Goal: Information Seeking & Learning: Learn about a topic

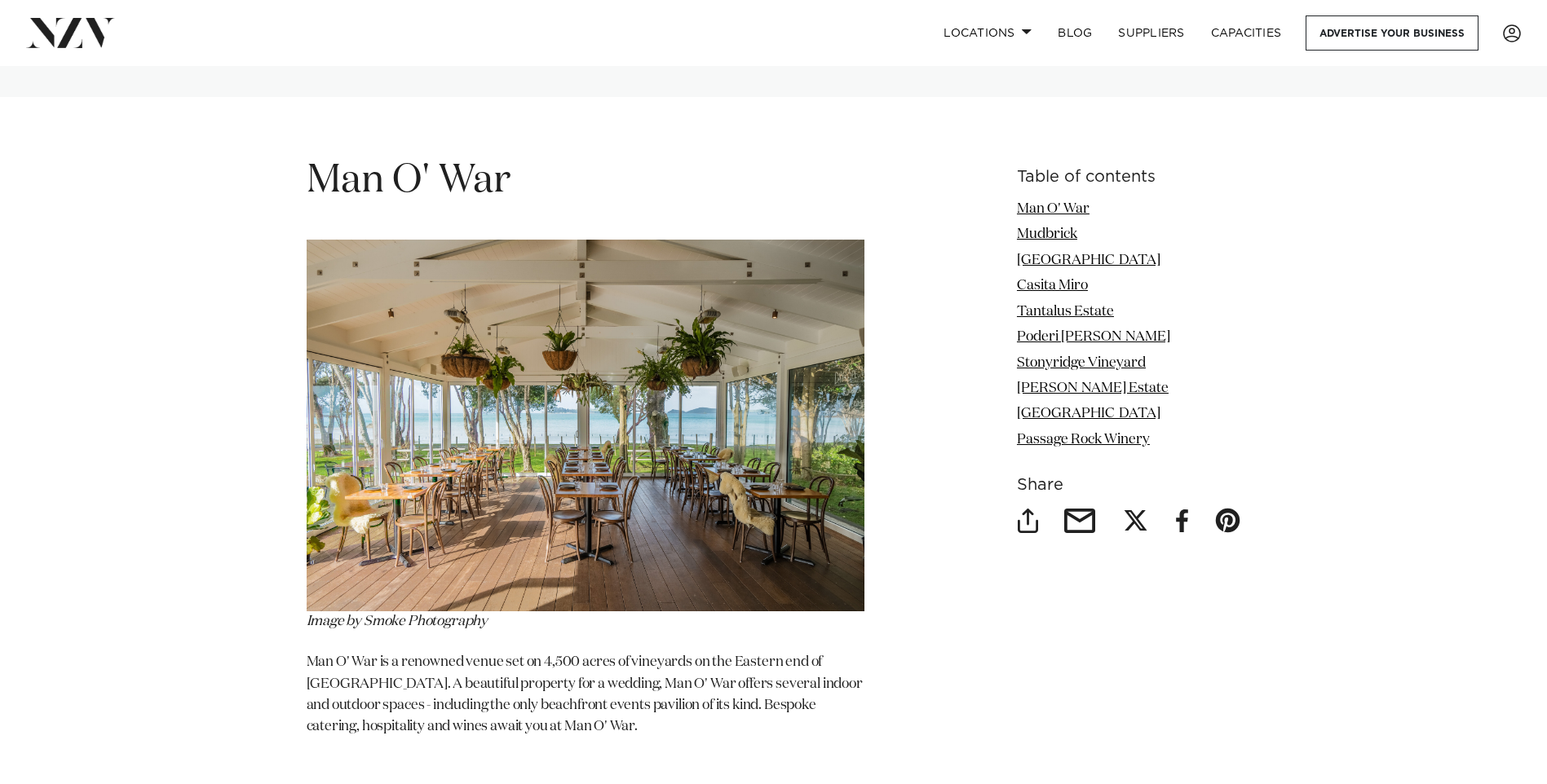
scroll to position [2038, 0]
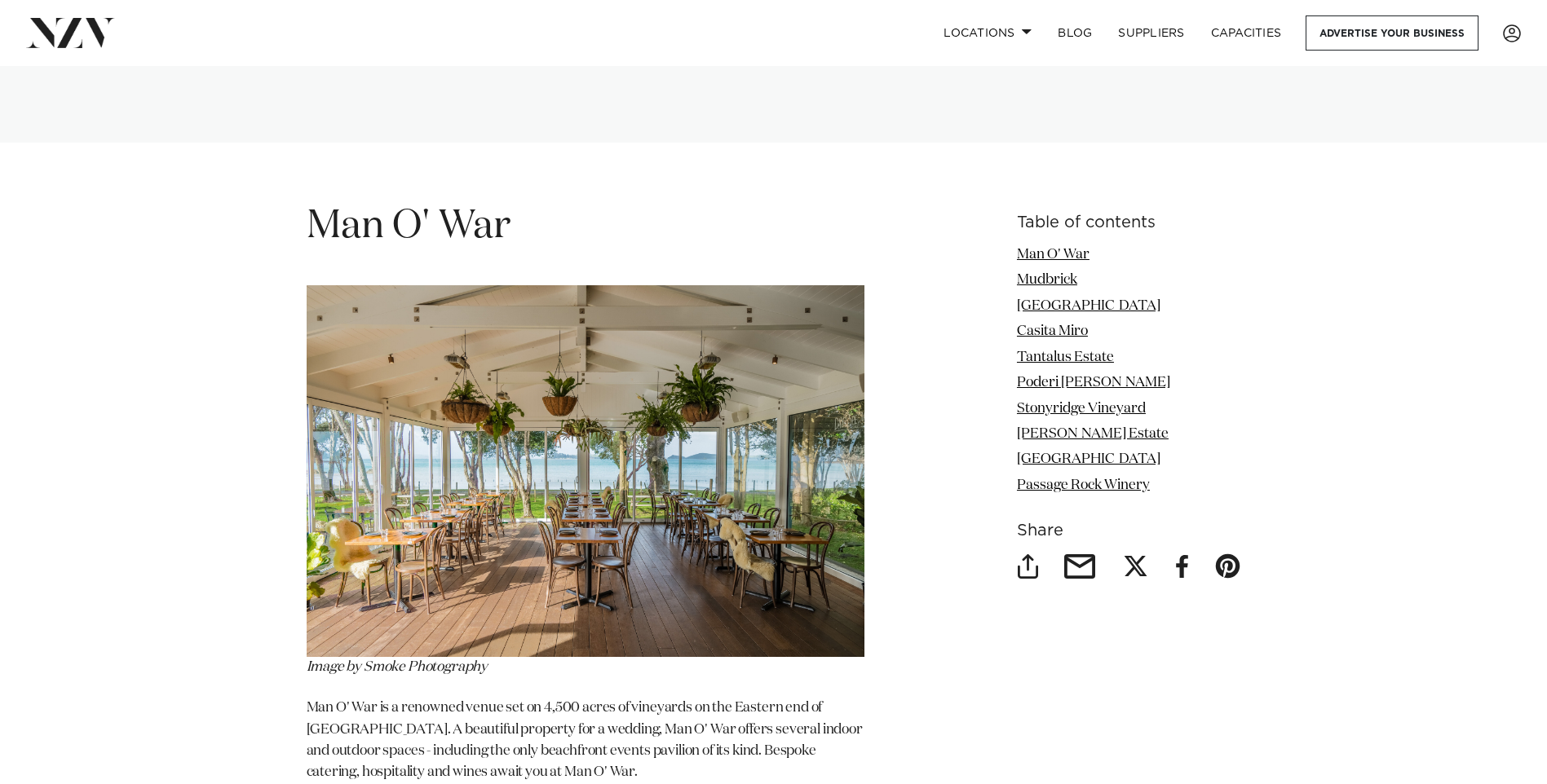
scroll to position [1957, 0]
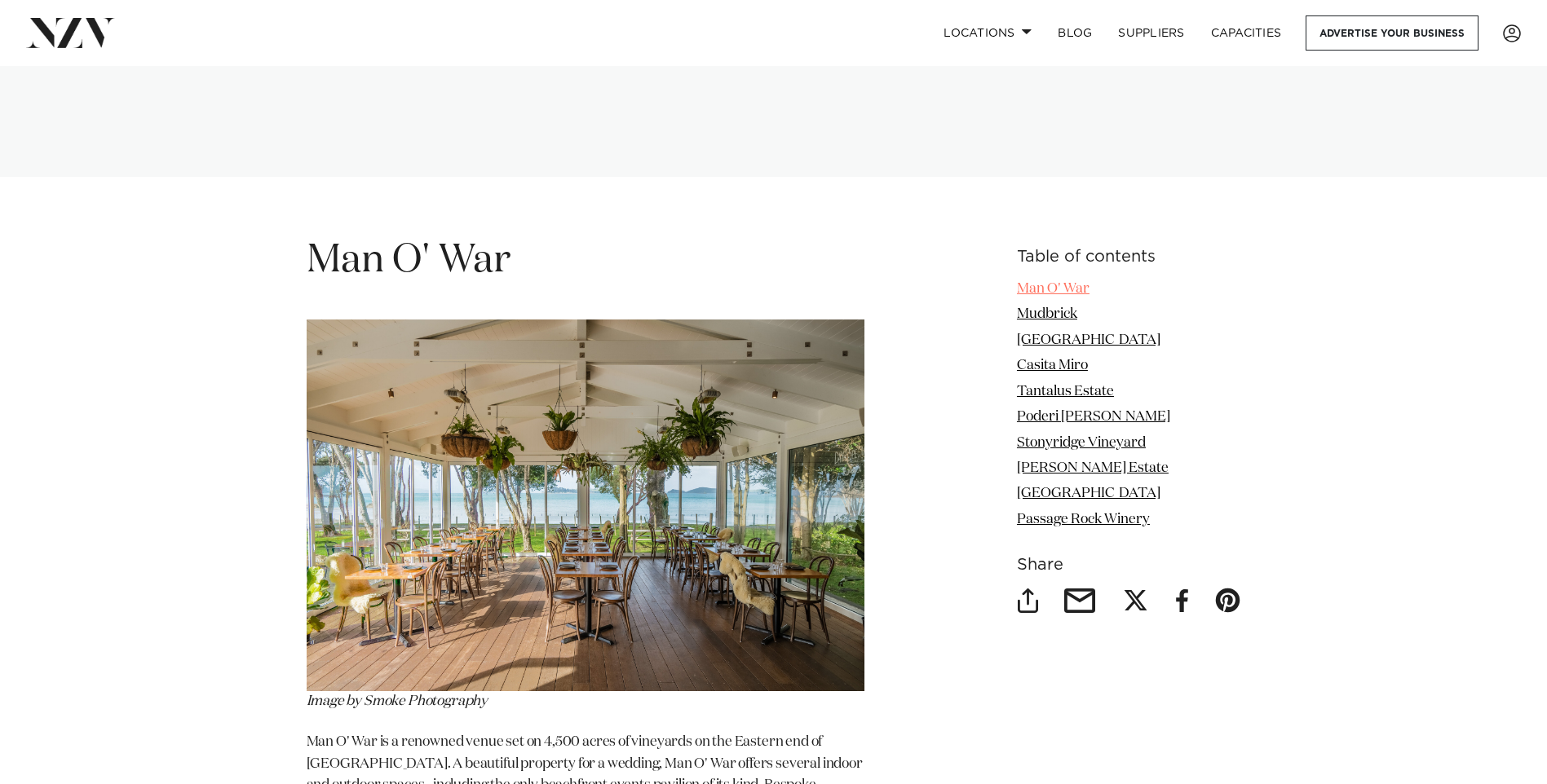
click at [1069, 282] on link "Man O' War" at bounding box center [1052, 288] width 73 height 14
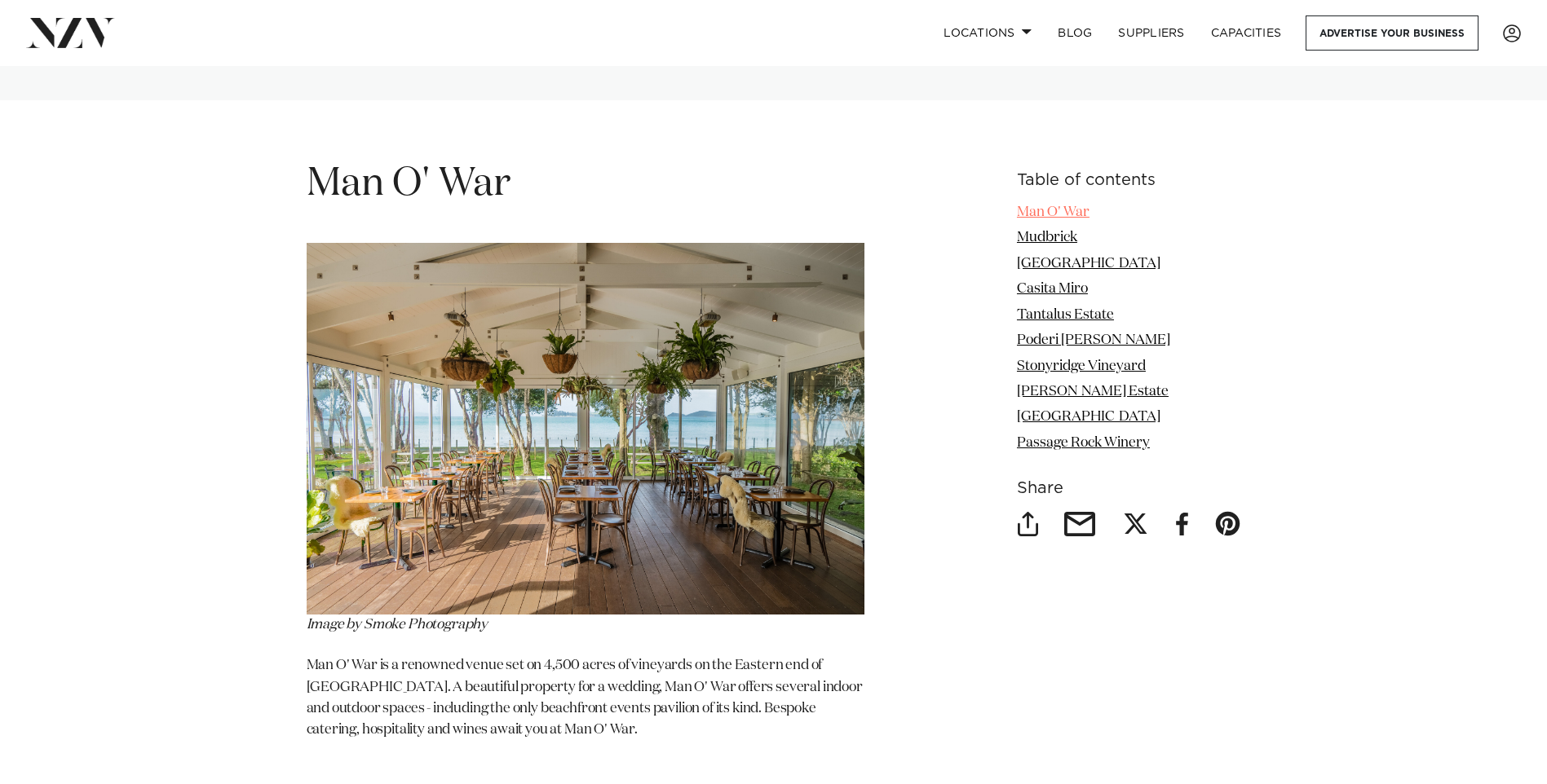
scroll to position [2083, 0]
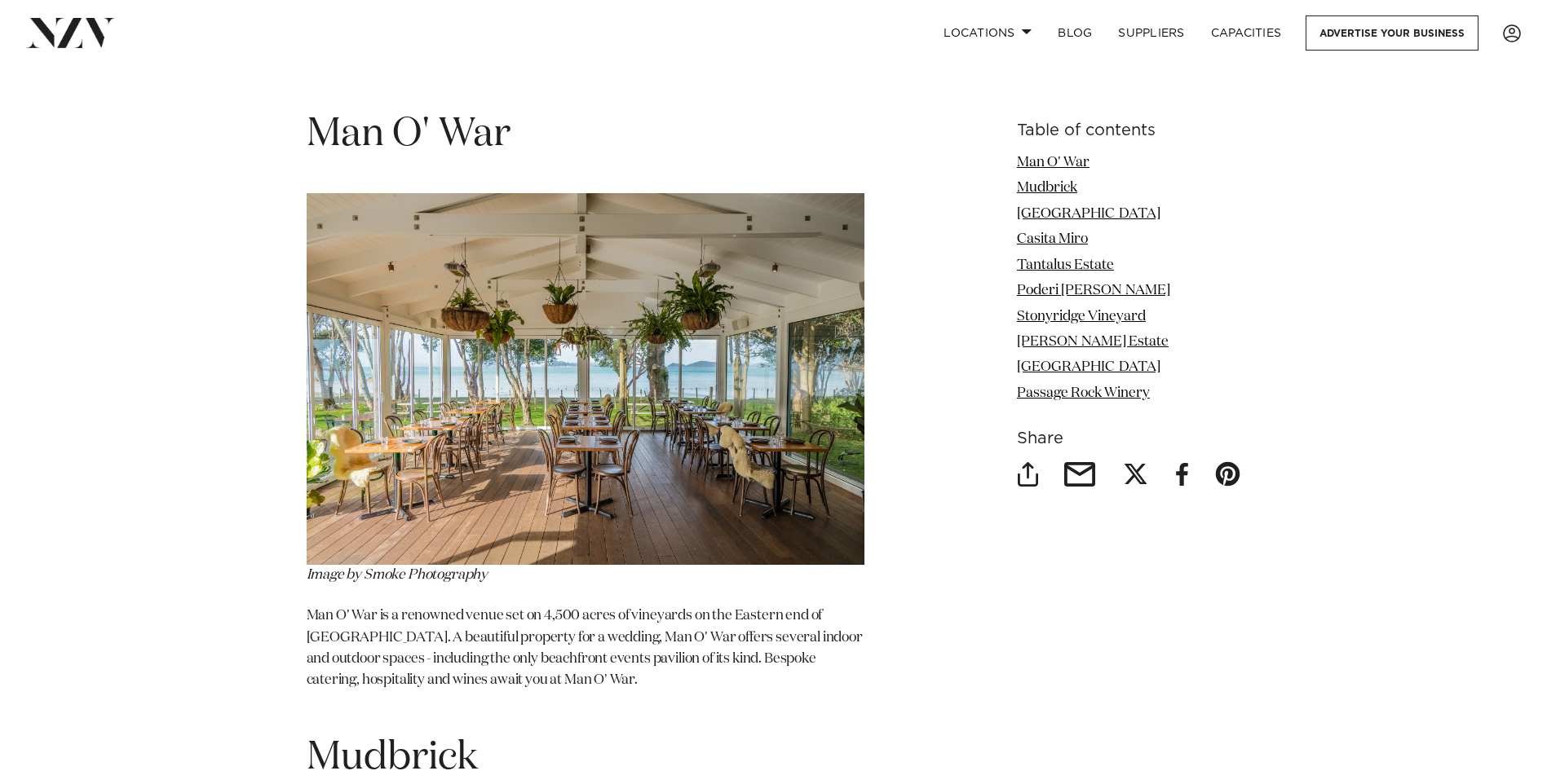
click at [497, 605] on p "Man O' War is a renowned venue set on 4,500 acres of vineyards on the Eastern e…" at bounding box center [585, 659] width 557 height 108
click at [1060, 207] on link "[GEOGRAPHIC_DATA]" at bounding box center [1088, 214] width 144 height 14
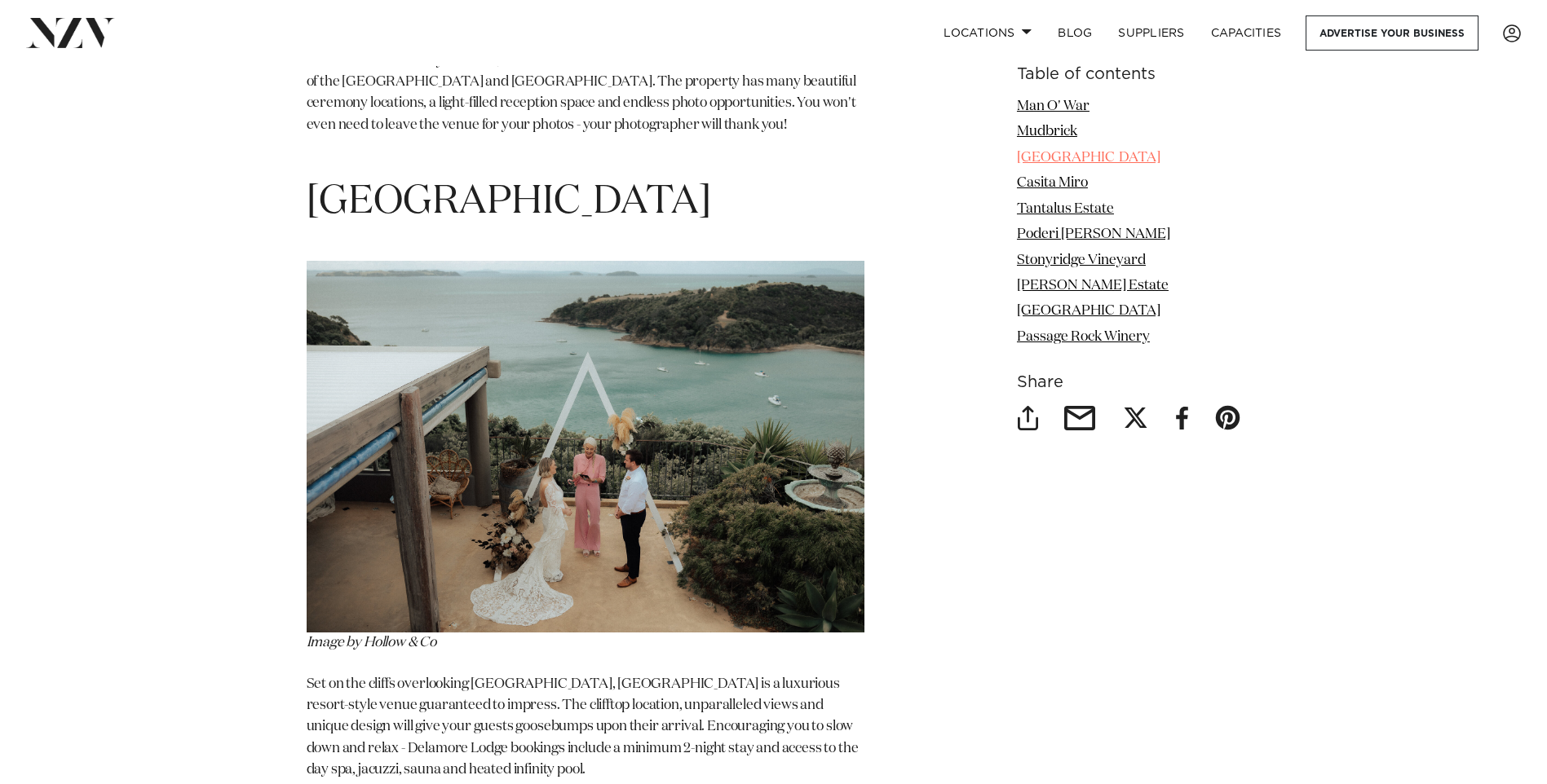
scroll to position [3352, 0]
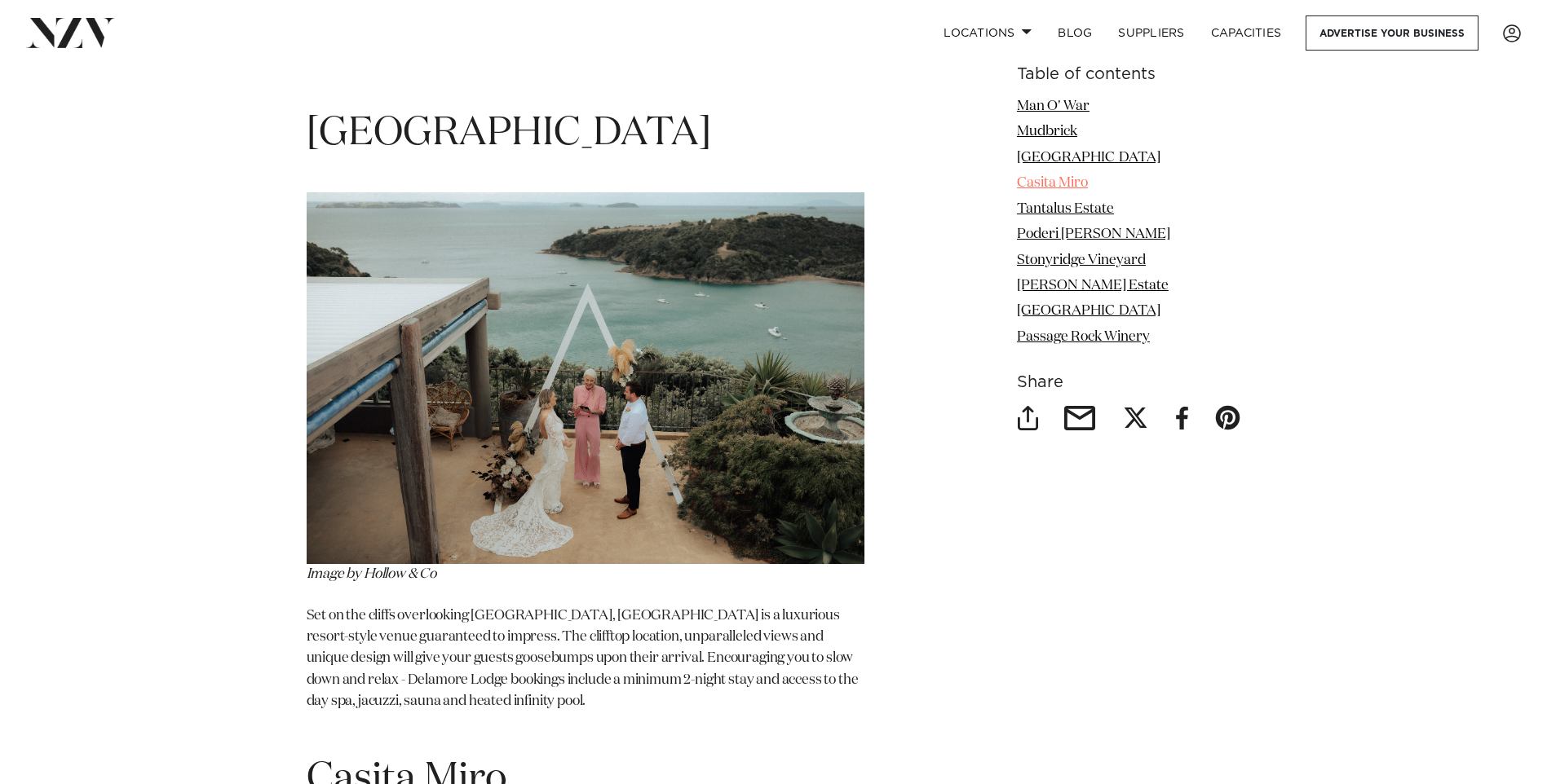
click at [1038, 180] on link "Casita Miro" at bounding box center [1051, 182] width 71 height 14
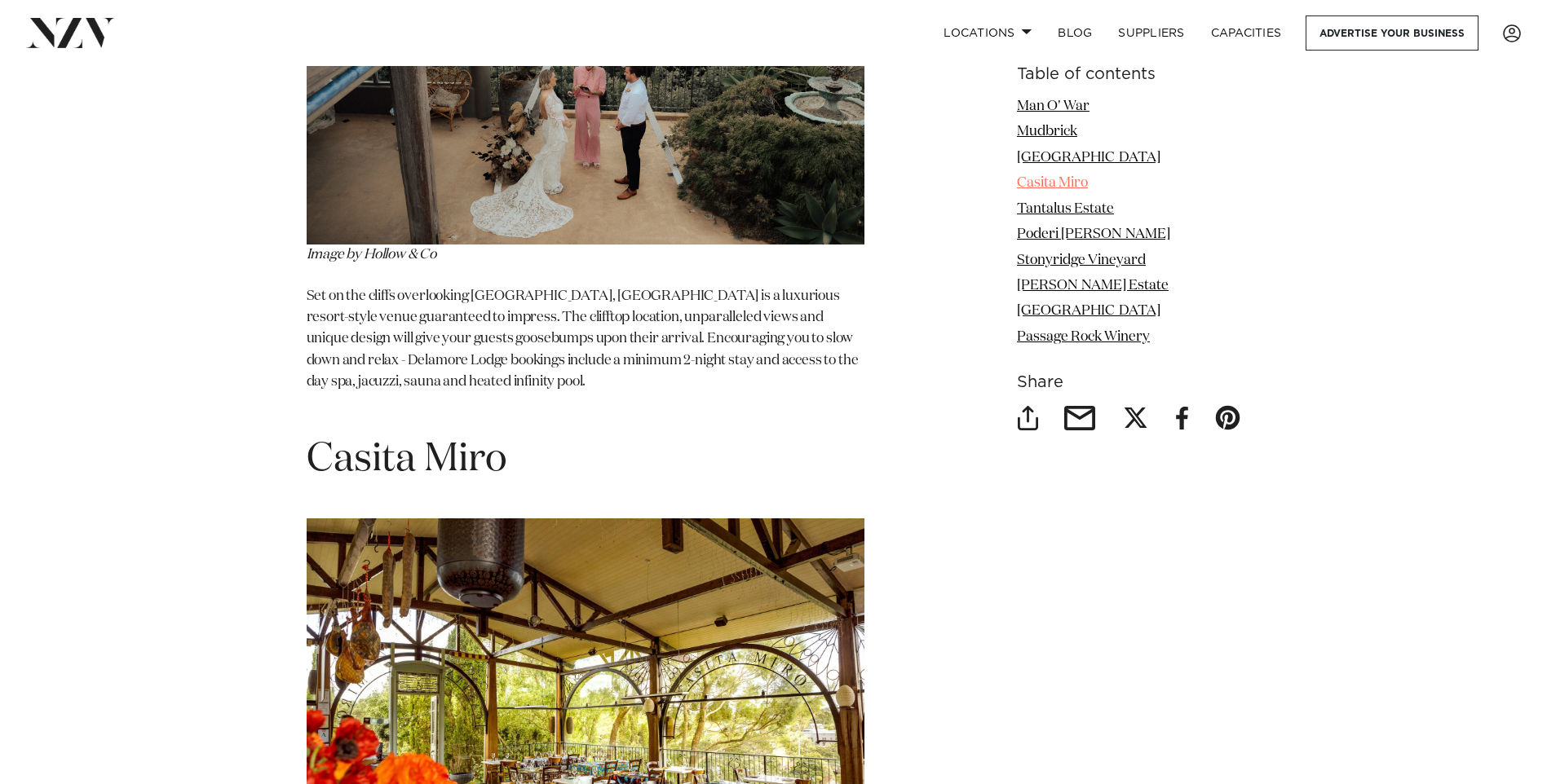
scroll to position [3996, 0]
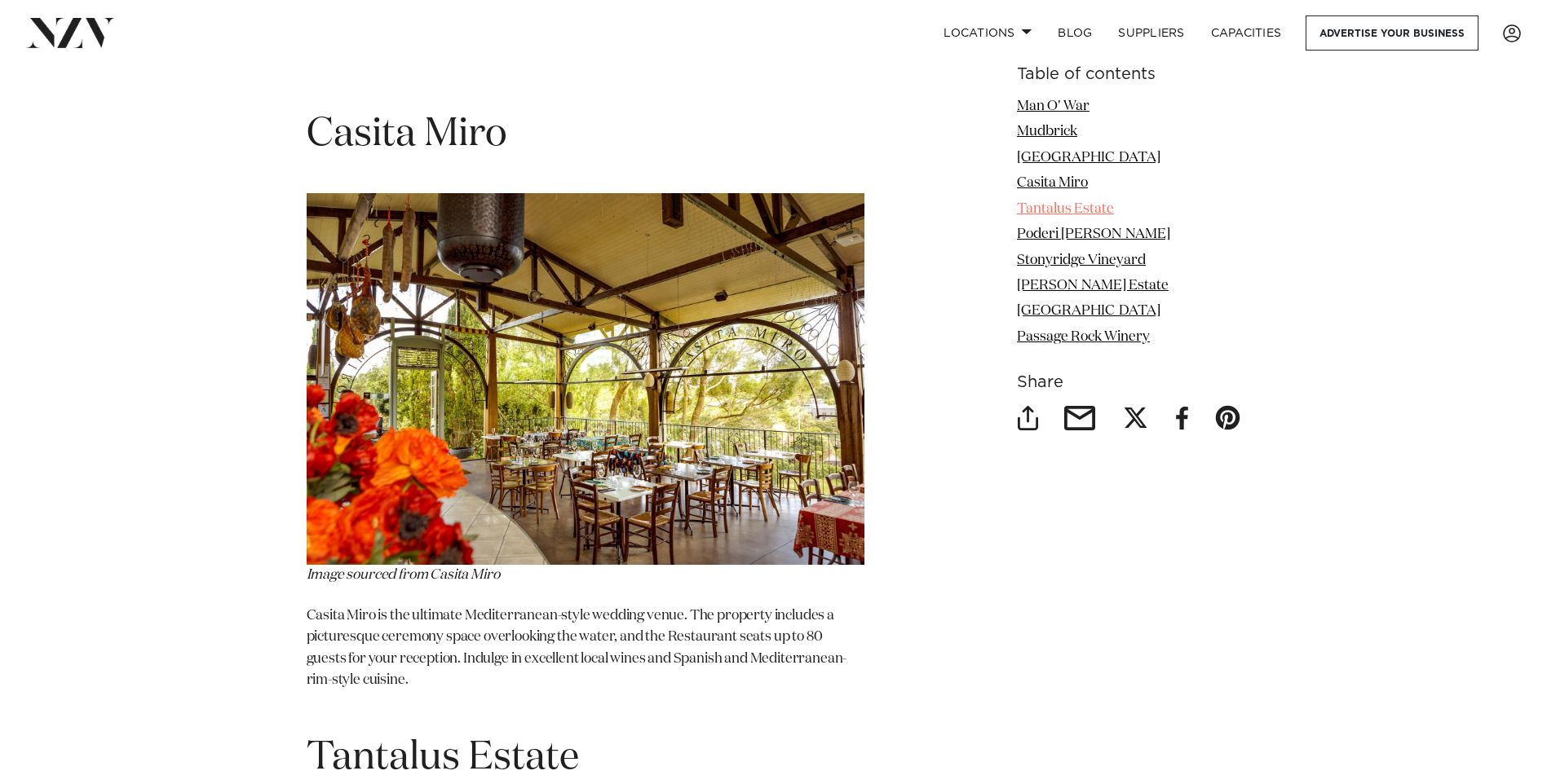
click at [1077, 209] on link "Tantalus Estate" at bounding box center [1064, 208] width 97 height 14
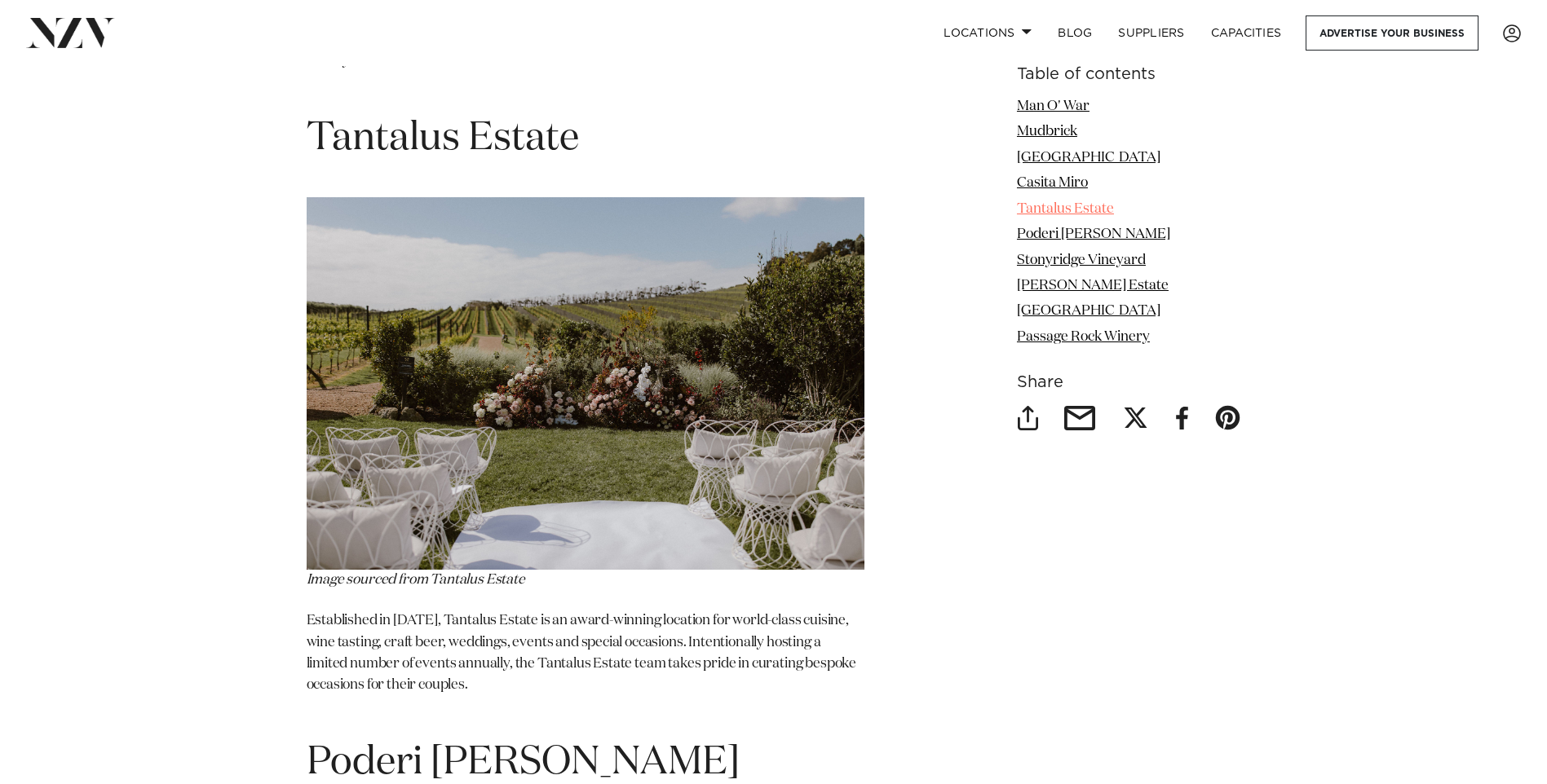
scroll to position [4620, 0]
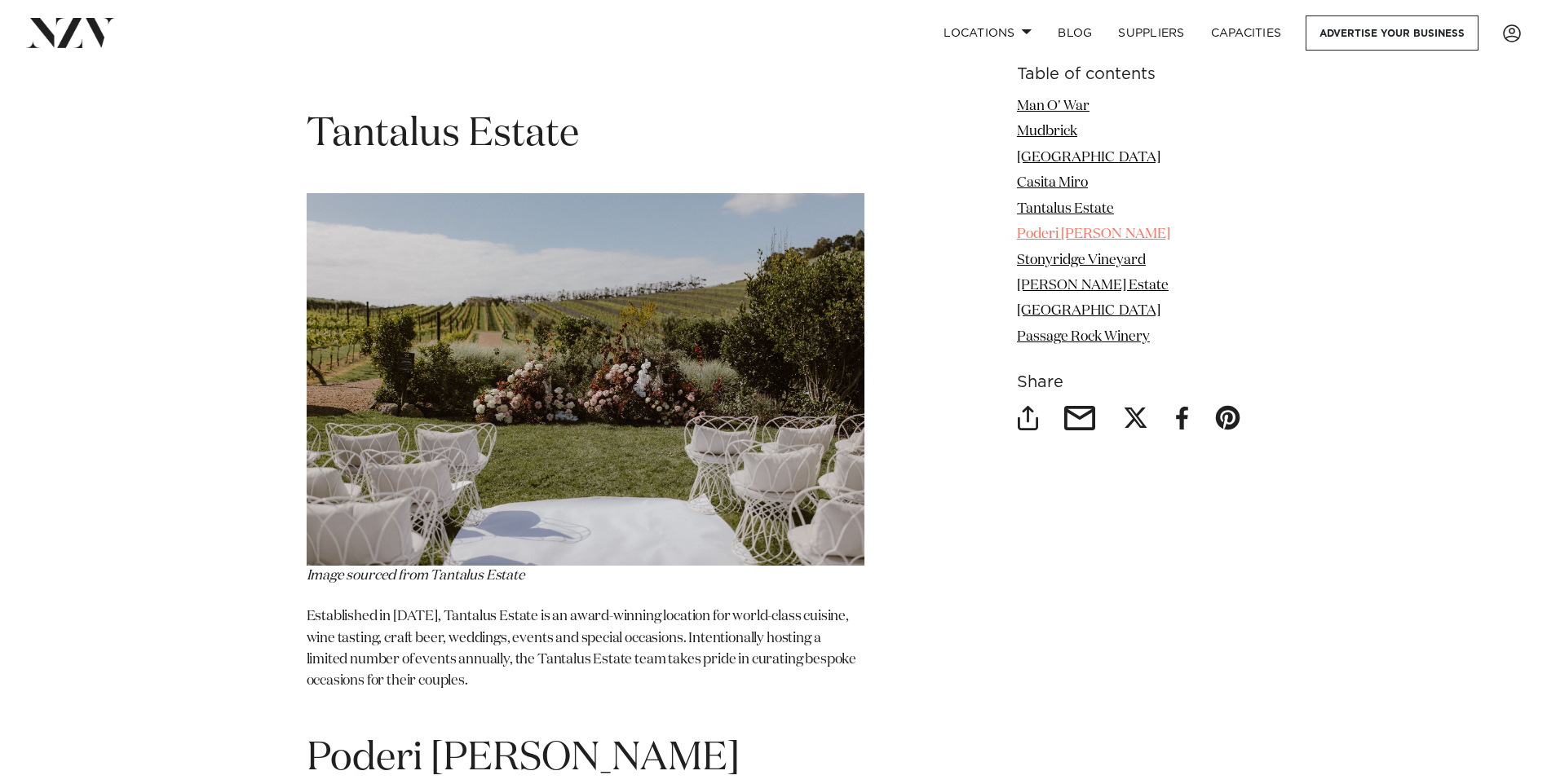
click at [1072, 234] on link "Poderi [PERSON_NAME]" at bounding box center [1093, 234] width 153 height 14
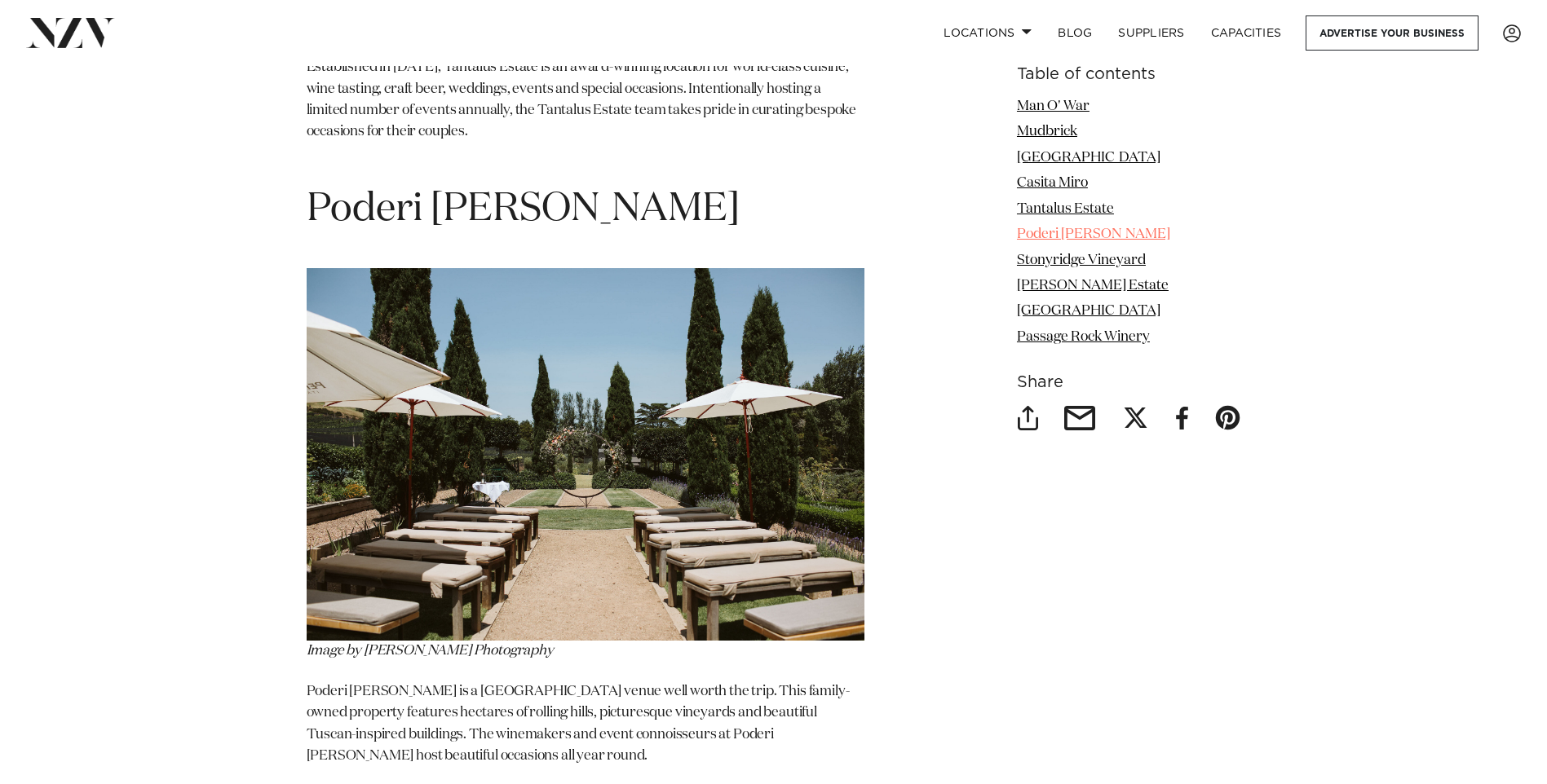
scroll to position [5245, 0]
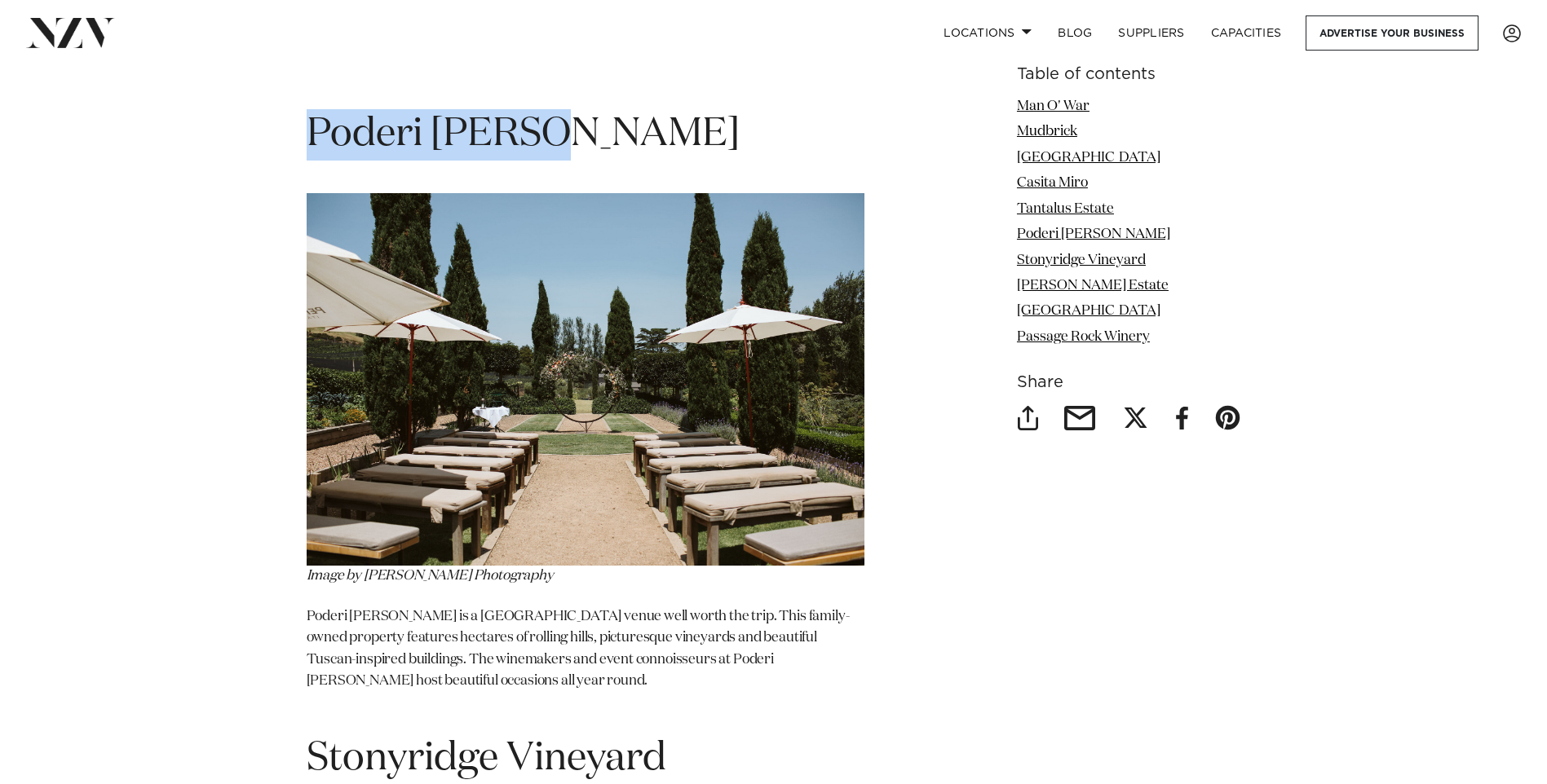
drag, startPoint x: 306, startPoint y: 90, endPoint x: 533, endPoint y: 100, distance: 227.2
click at [533, 110] on h1 "Poderi [PERSON_NAME]" at bounding box center [585, 135] width 557 height 52
drag, startPoint x: 533, startPoint y: 100, endPoint x: 510, endPoint y: 98, distance: 23.1
copy span "Poderi [PERSON_NAME]"
click at [1049, 262] on link "Stonyridge Vineyard" at bounding box center [1081, 260] width 129 height 14
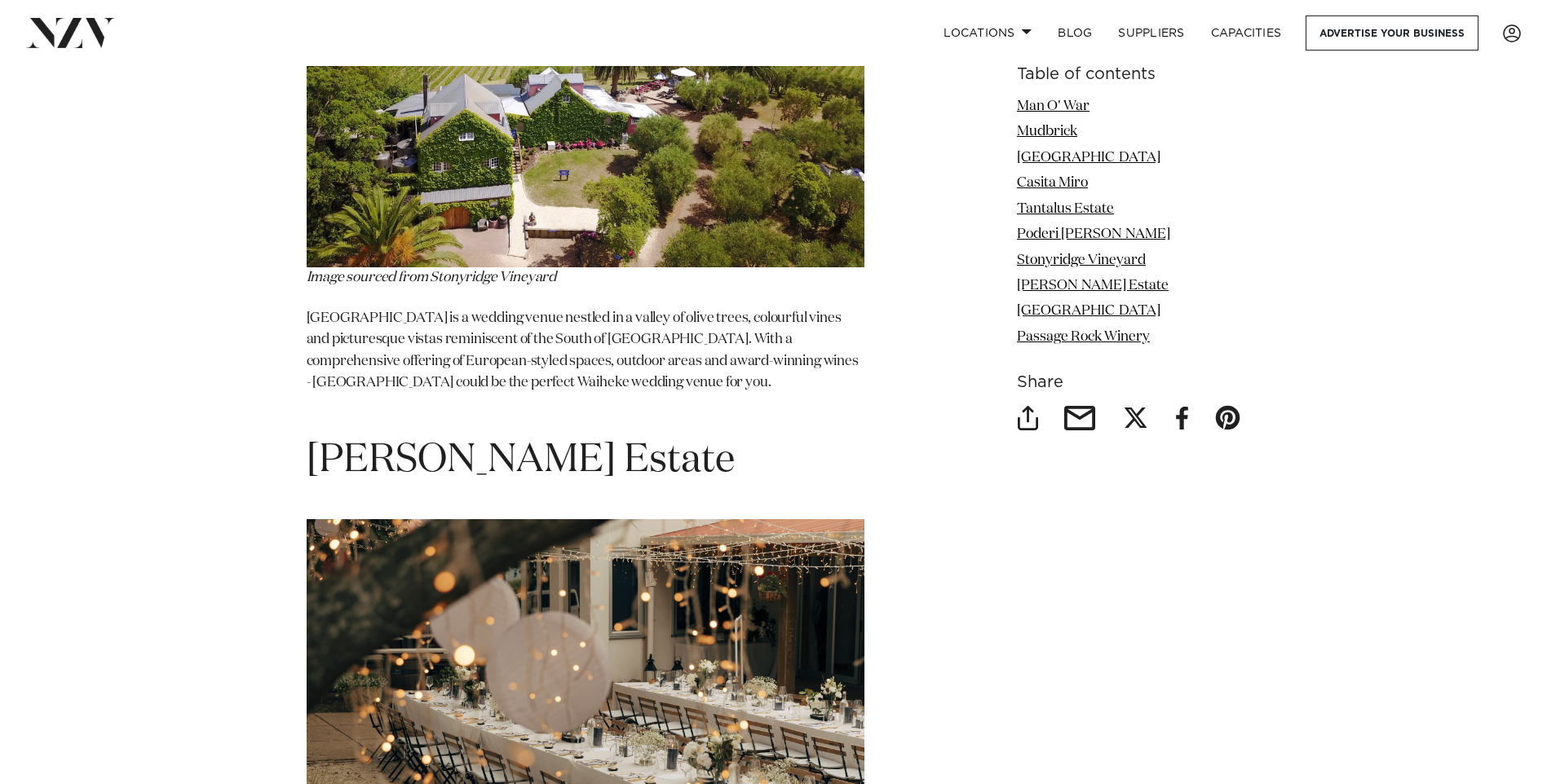
scroll to position [6032, 0]
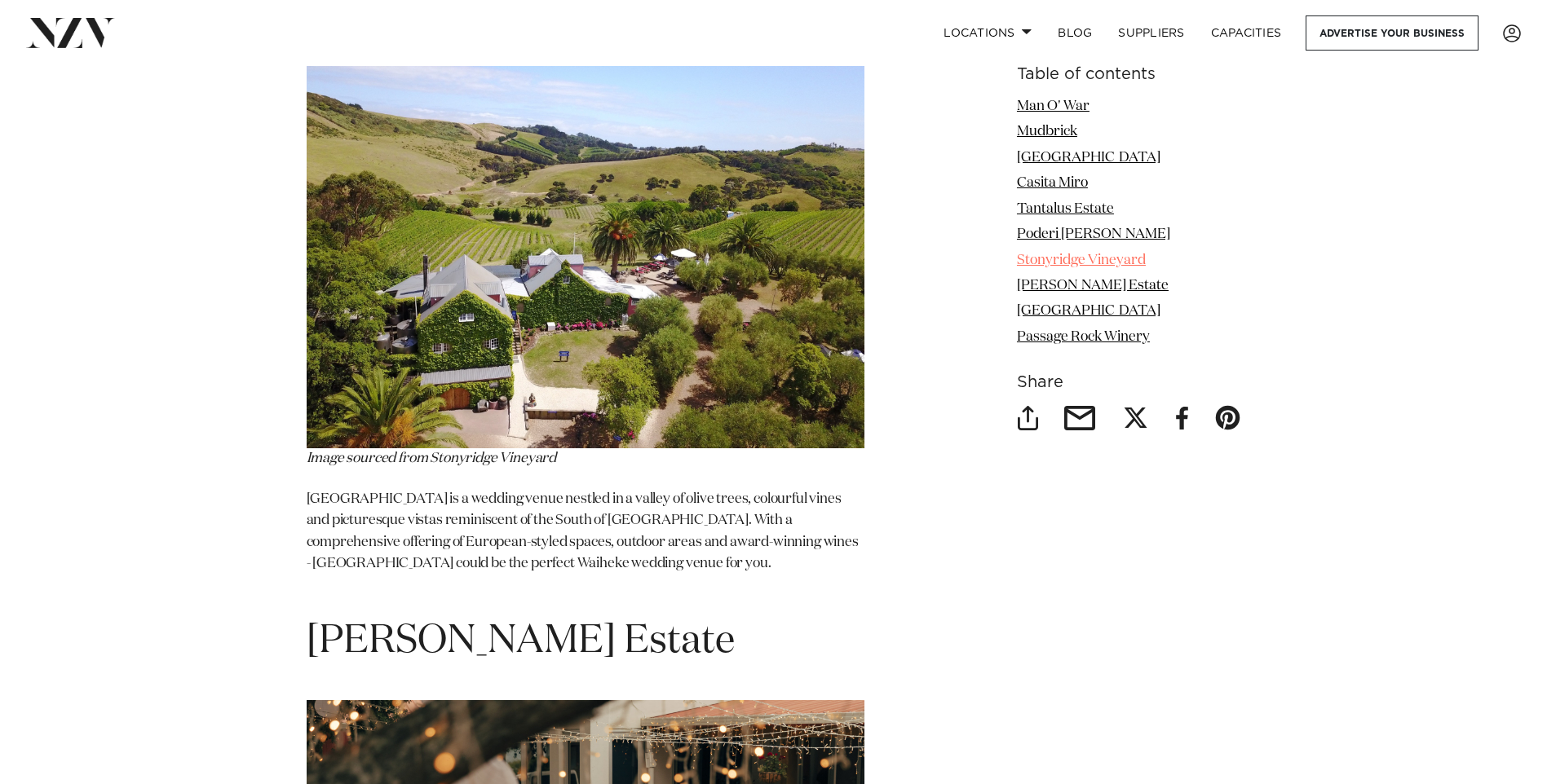
click at [1111, 257] on link "Stonyridge Vineyard" at bounding box center [1081, 260] width 129 height 14
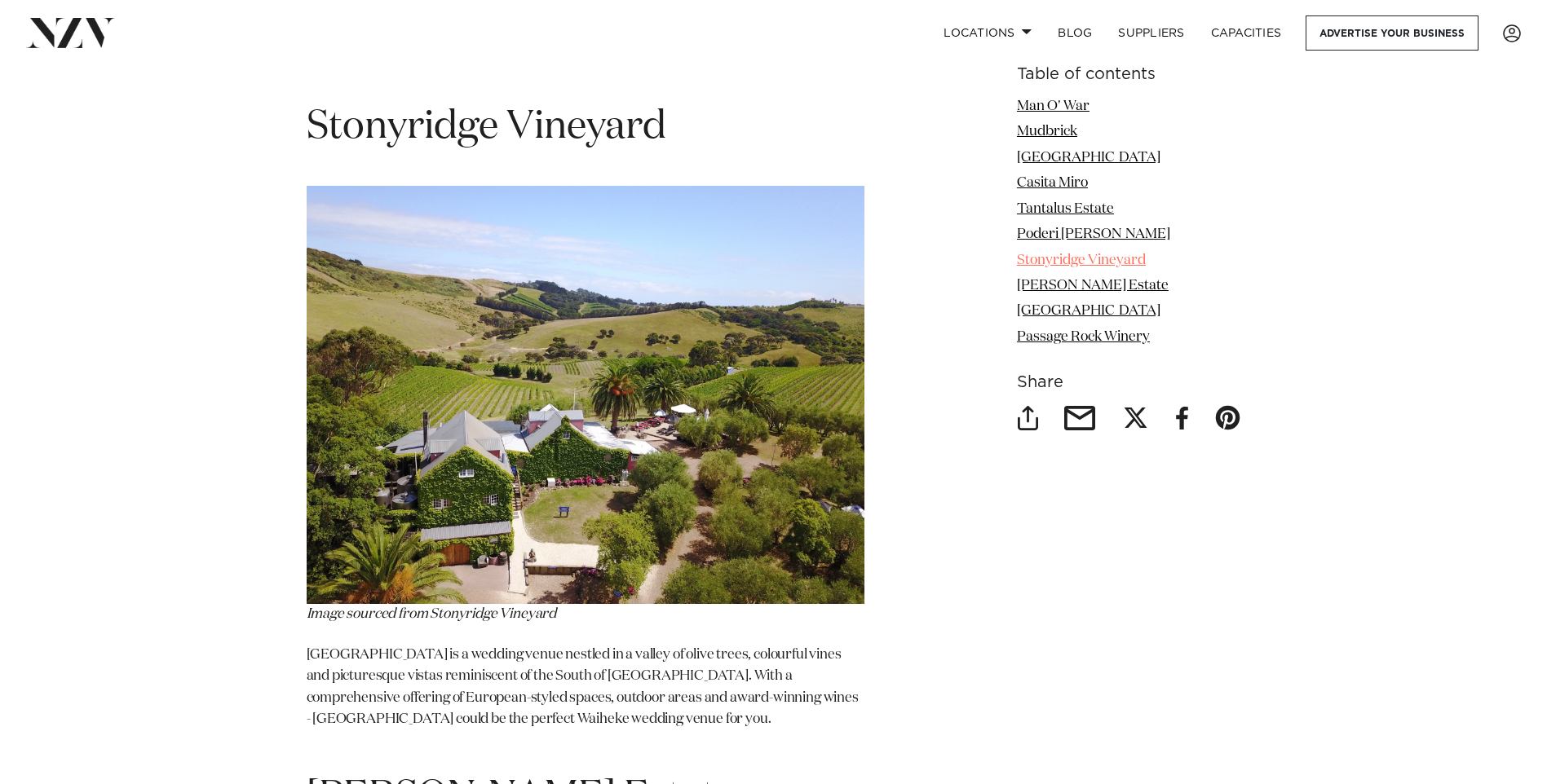
scroll to position [5869, 0]
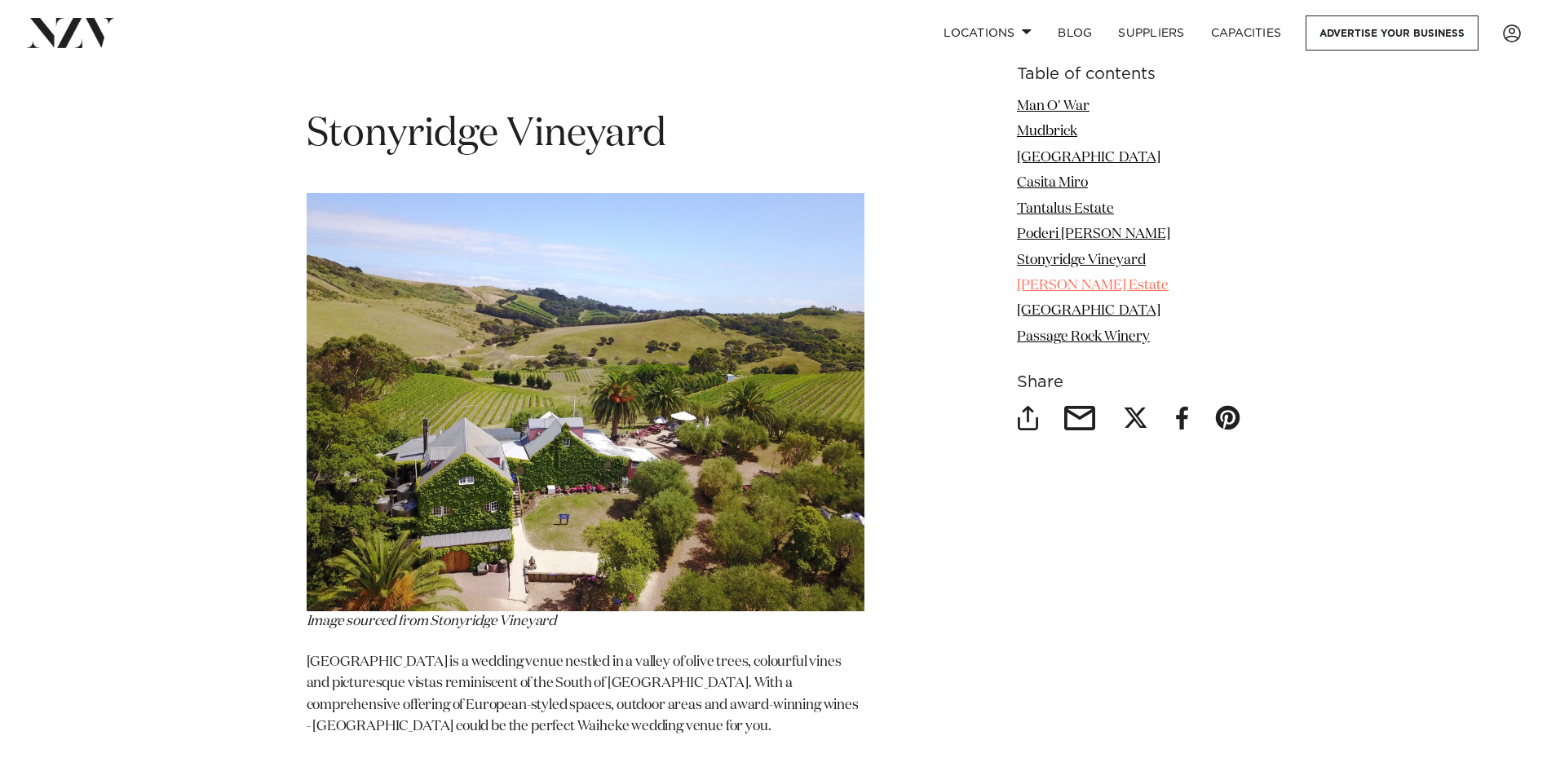
click at [1036, 287] on link "[PERSON_NAME] Estate" at bounding box center [1092, 286] width 152 height 14
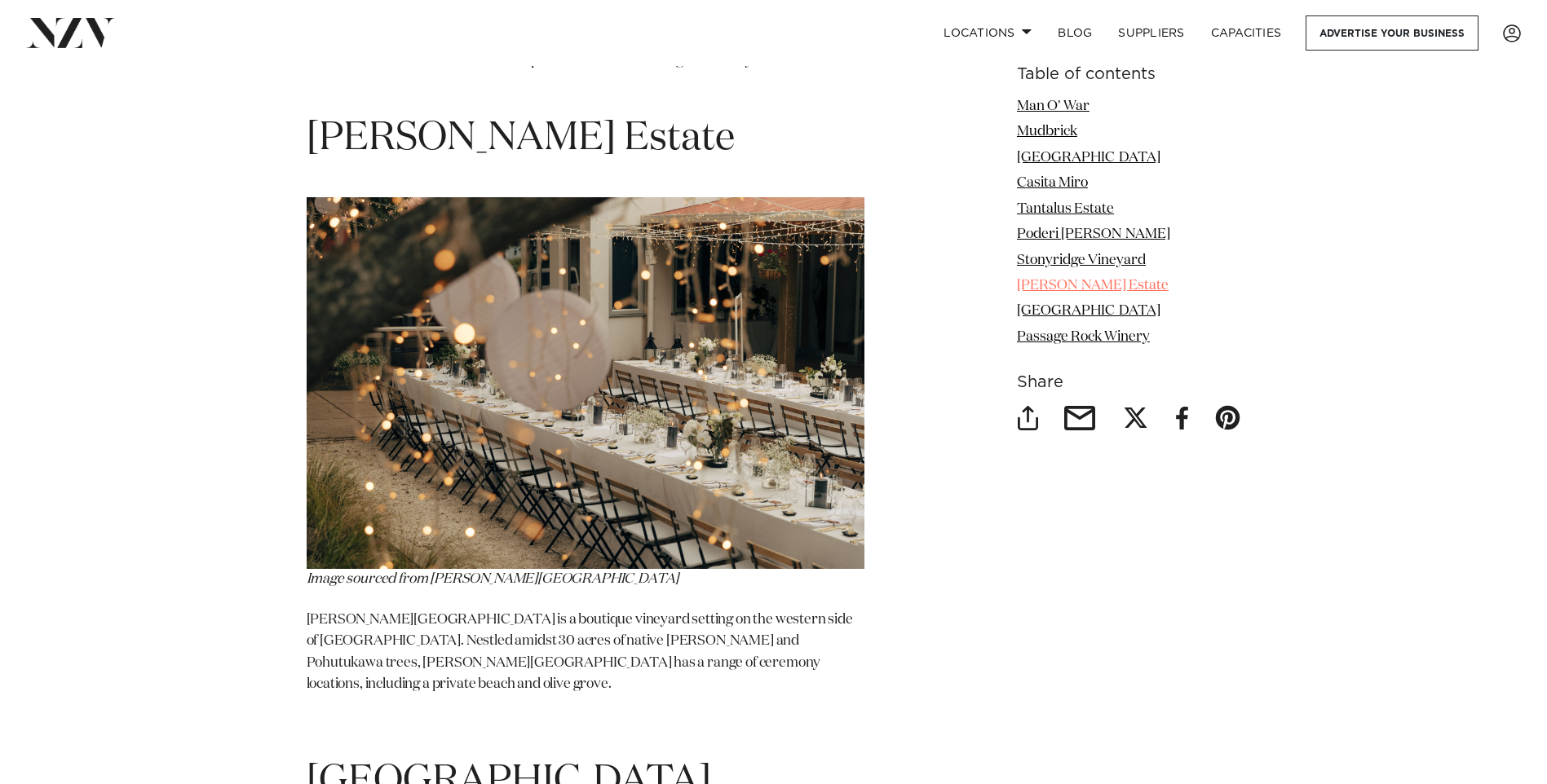
scroll to position [6539, 0]
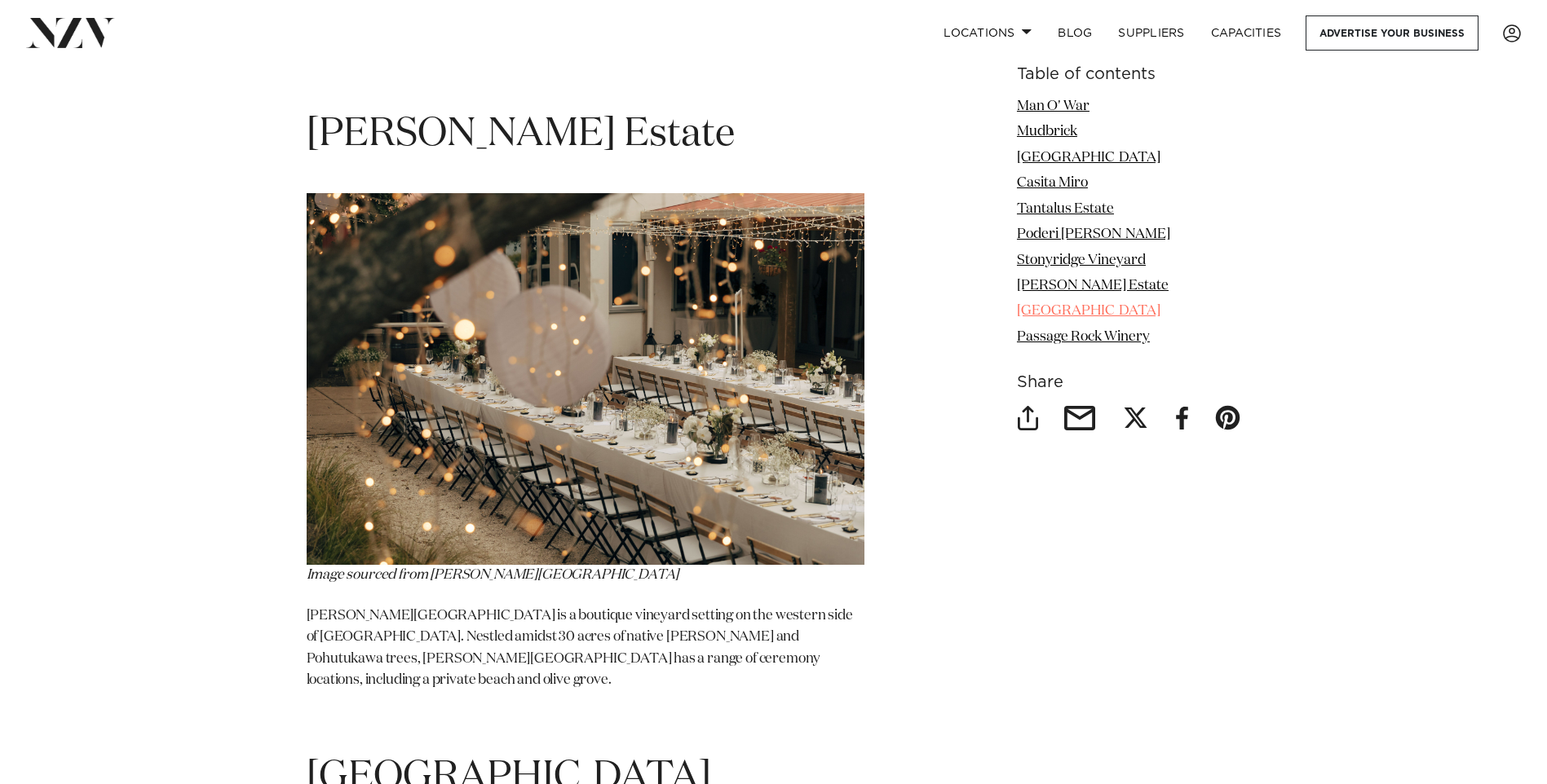
click at [1045, 310] on link "[GEOGRAPHIC_DATA]" at bounding box center [1088, 311] width 144 height 14
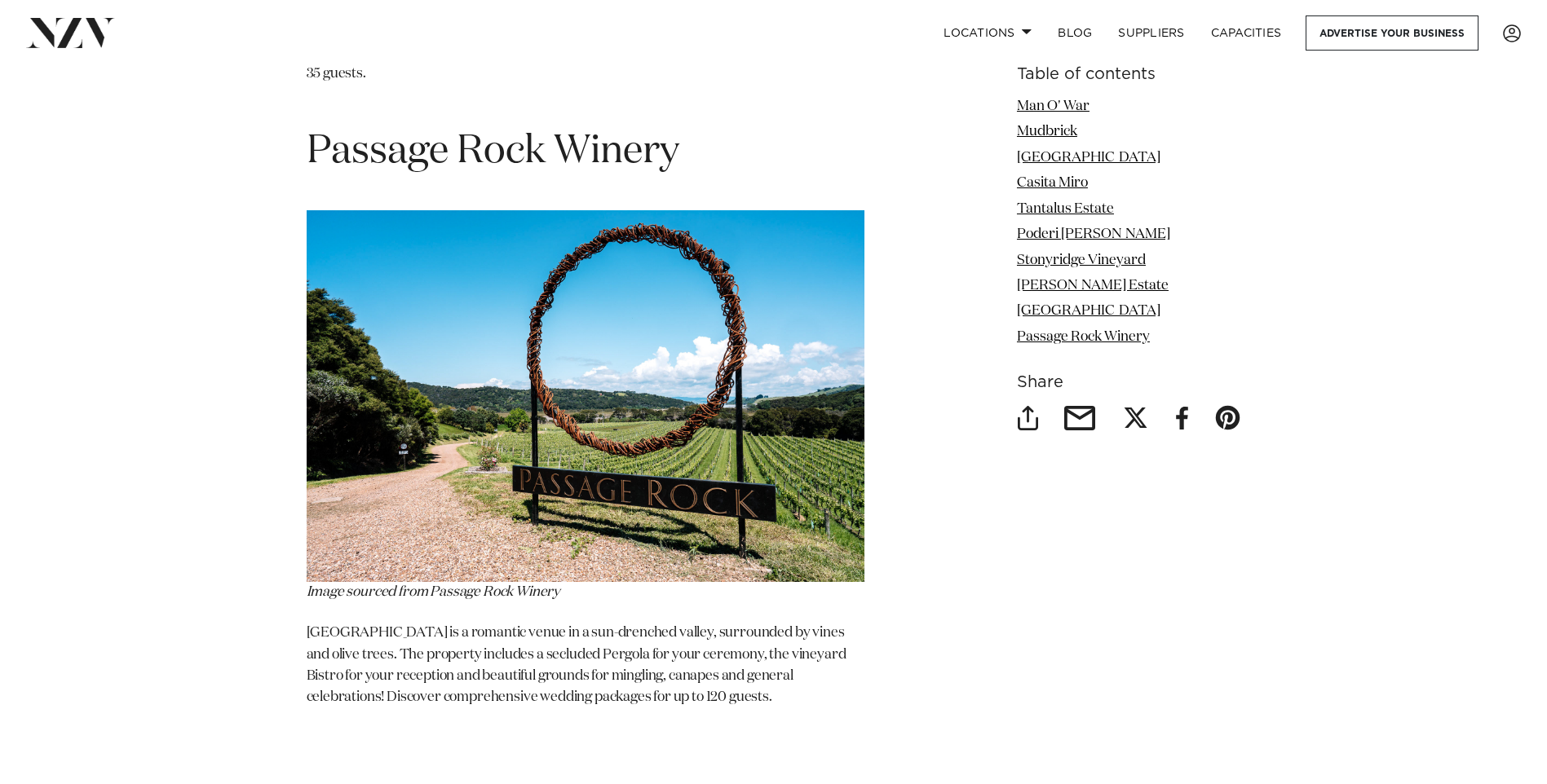
scroll to position [7732, 0]
click at [1108, 333] on link "Passage Rock Winery" at bounding box center [1083, 336] width 133 height 14
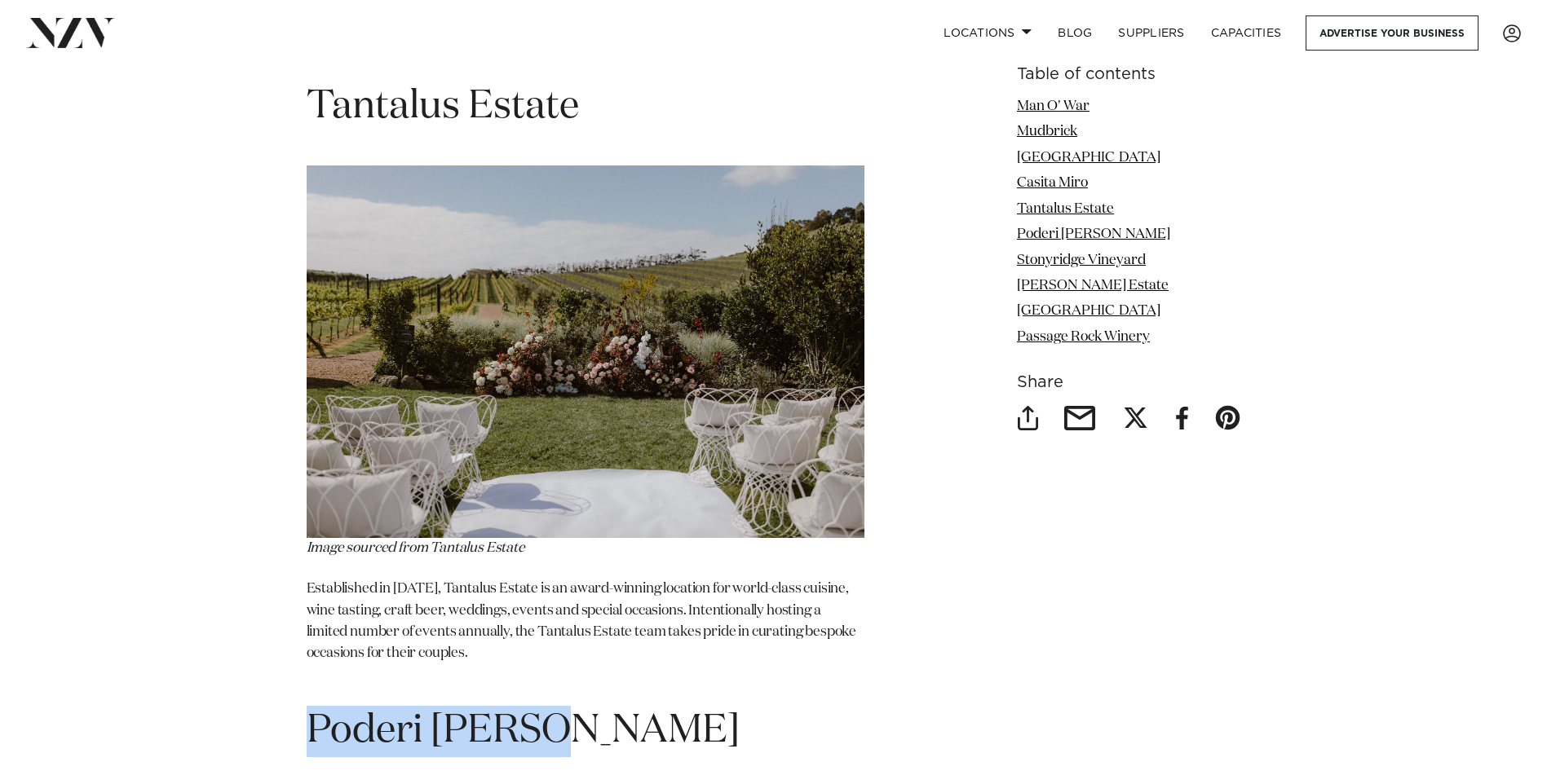
scroll to position [4620, 0]
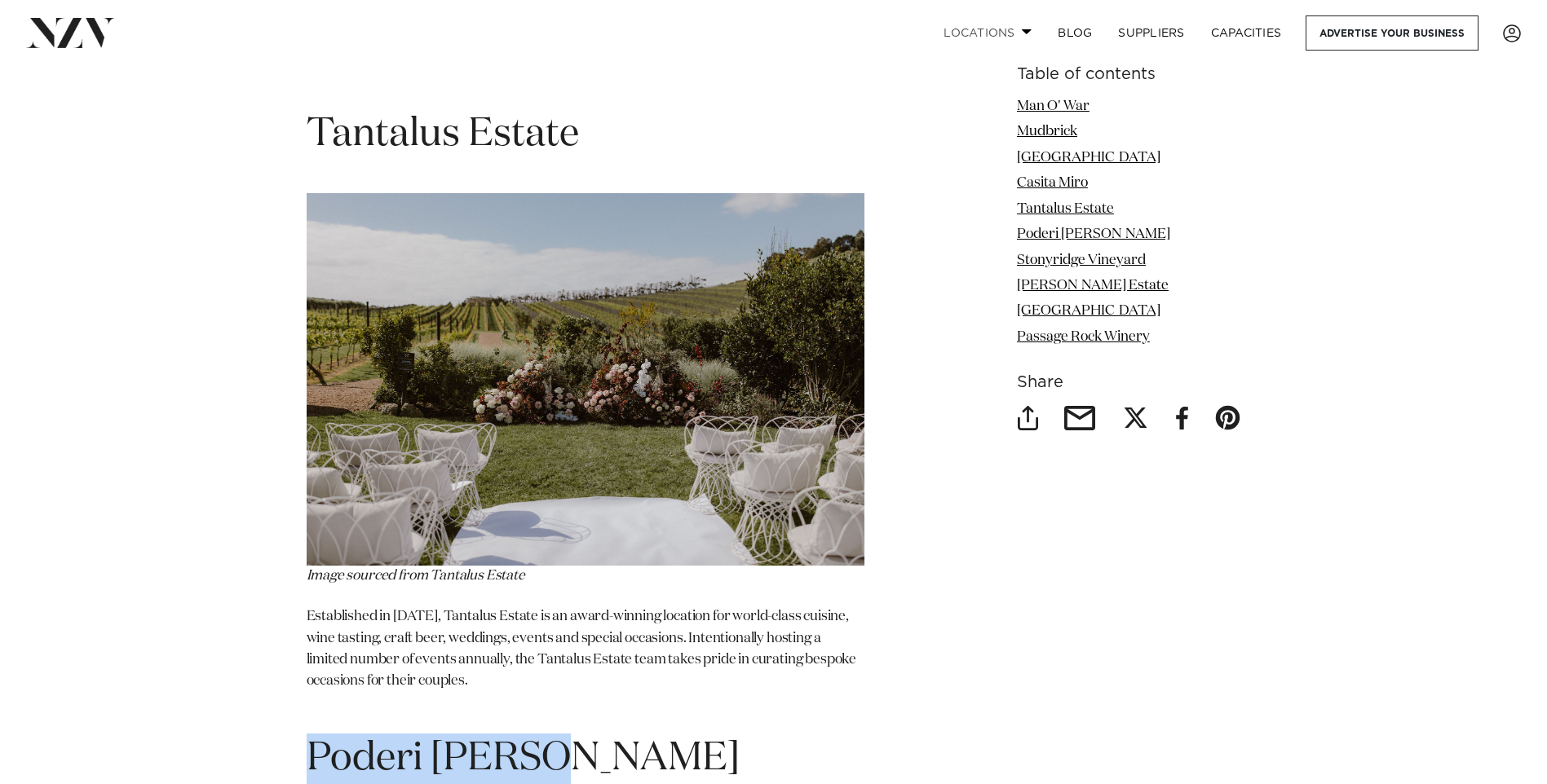
click at [1020, 27] on link "Locations" at bounding box center [988, 33] width 114 height 35
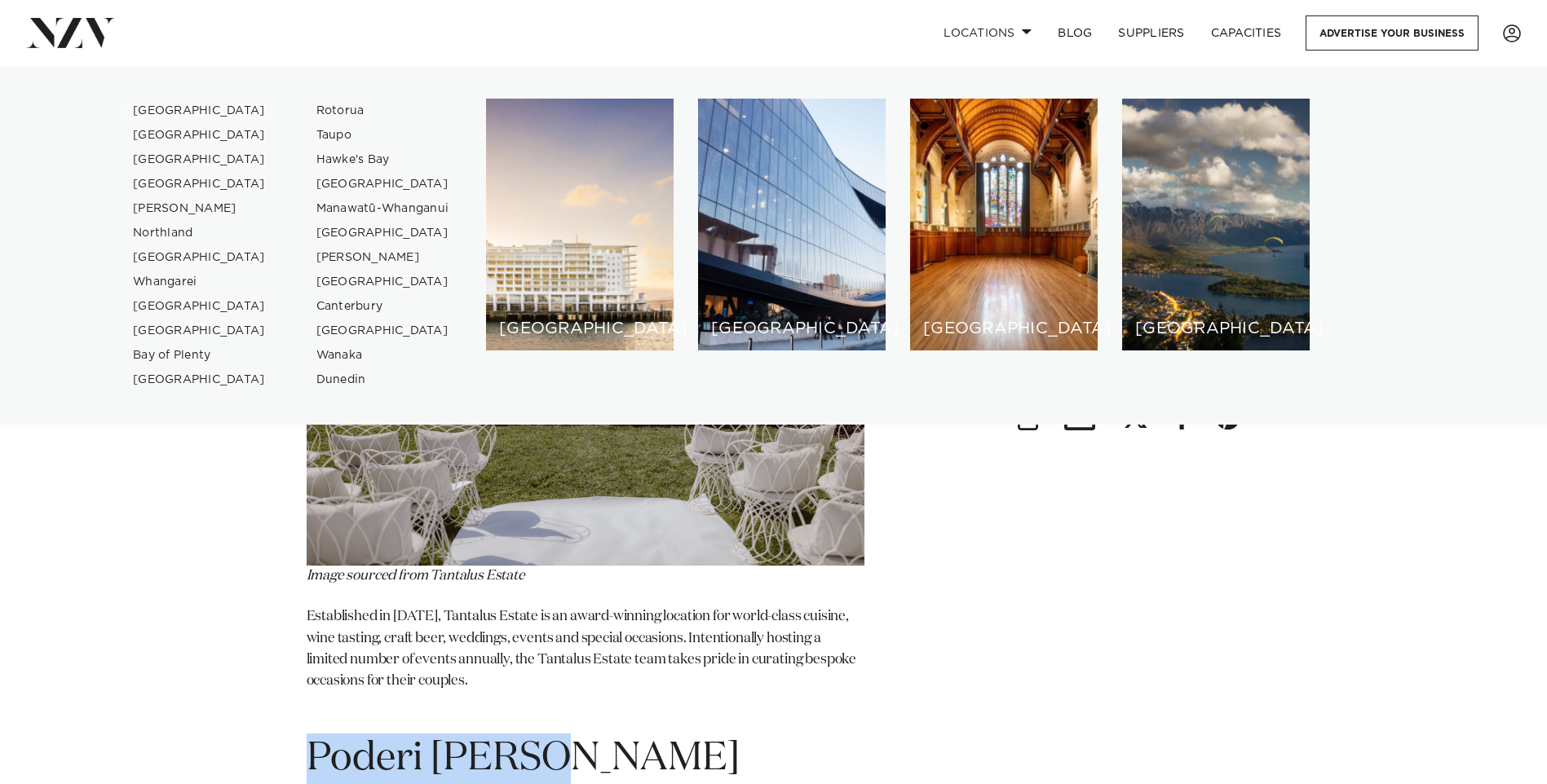
click at [172, 110] on link "[GEOGRAPHIC_DATA]" at bounding box center [199, 111] width 159 height 25
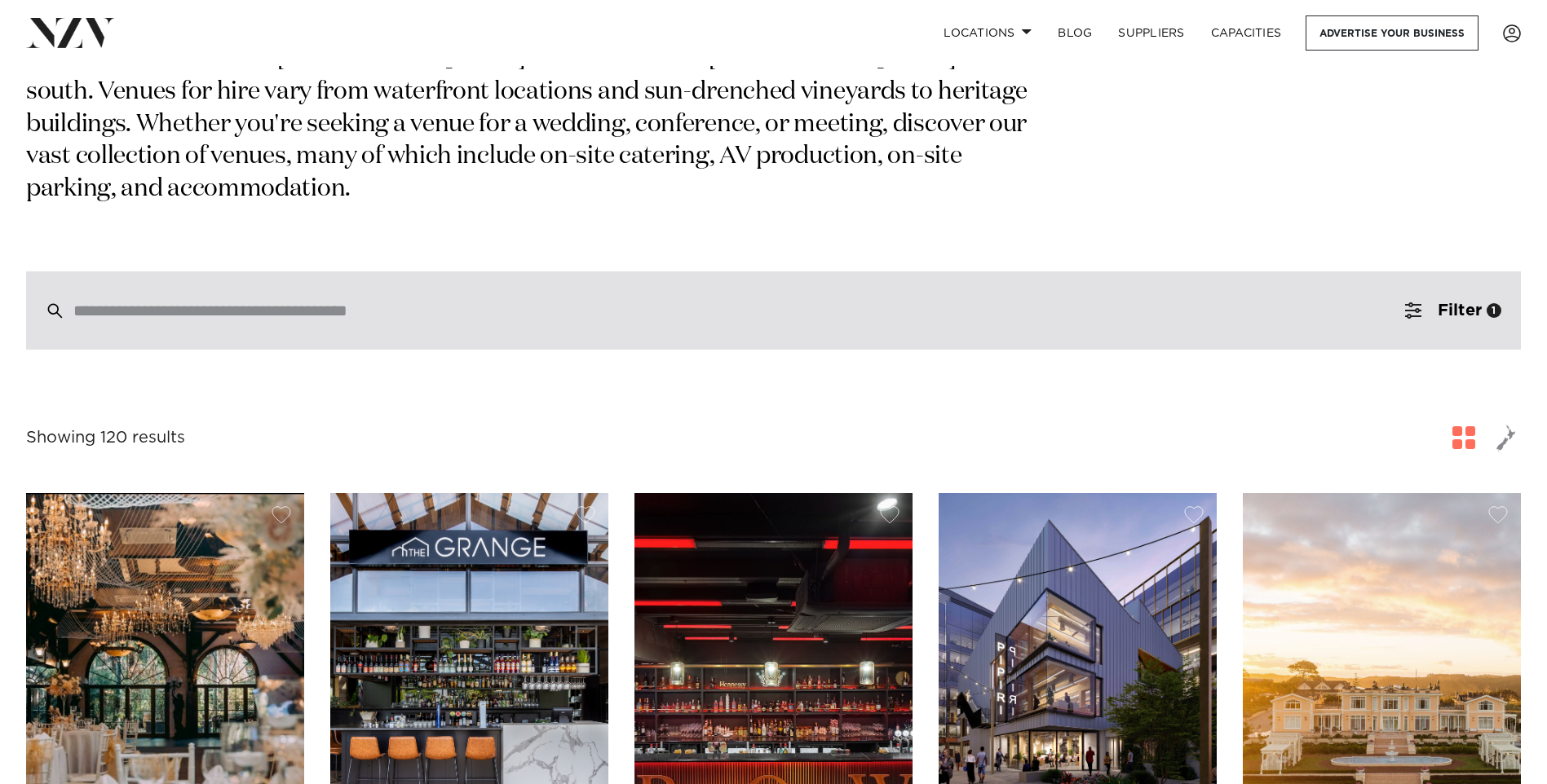
scroll to position [244, 0]
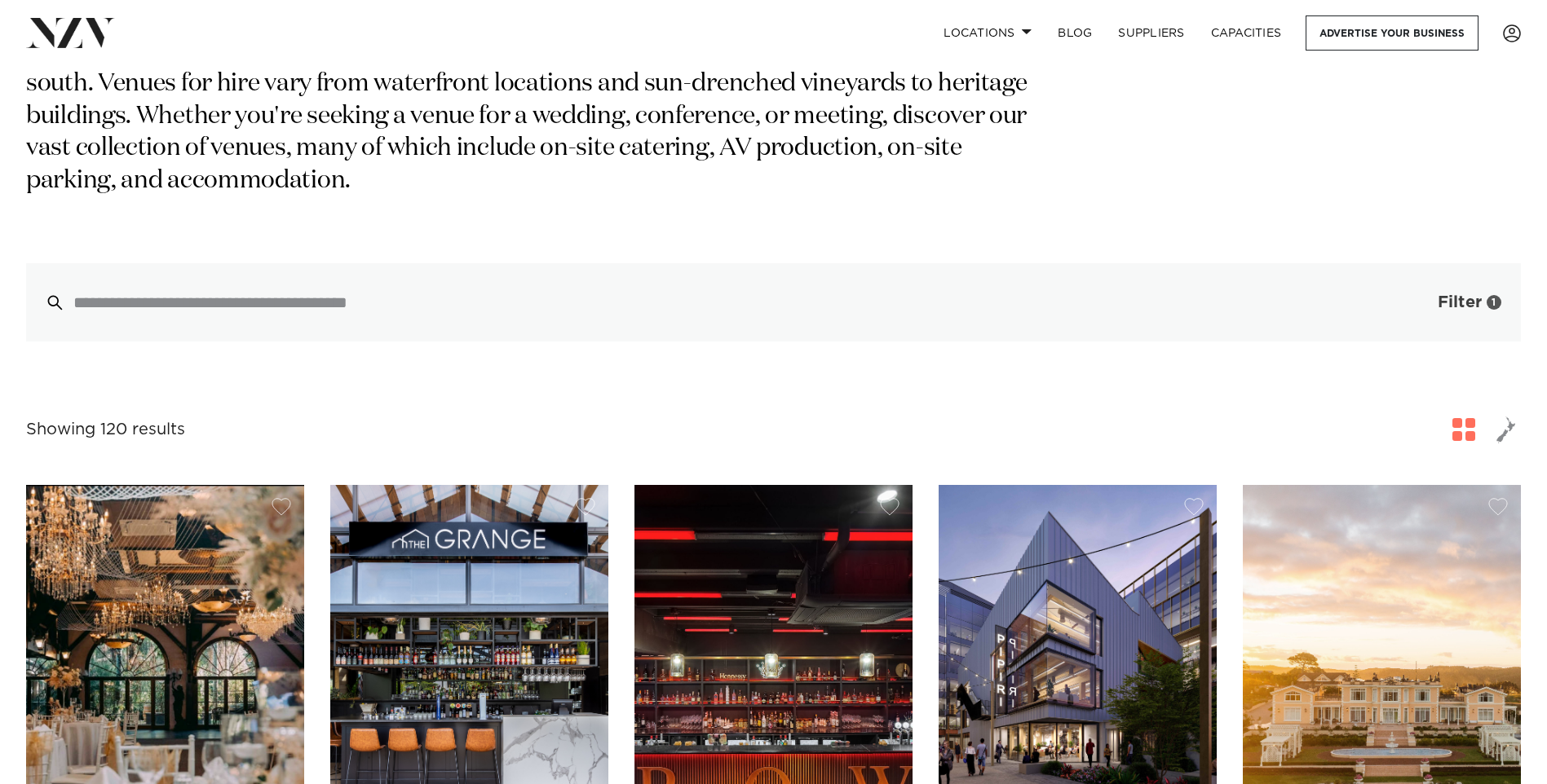
click at [1466, 280] on button "Filter 1" at bounding box center [1452, 302] width 135 height 78
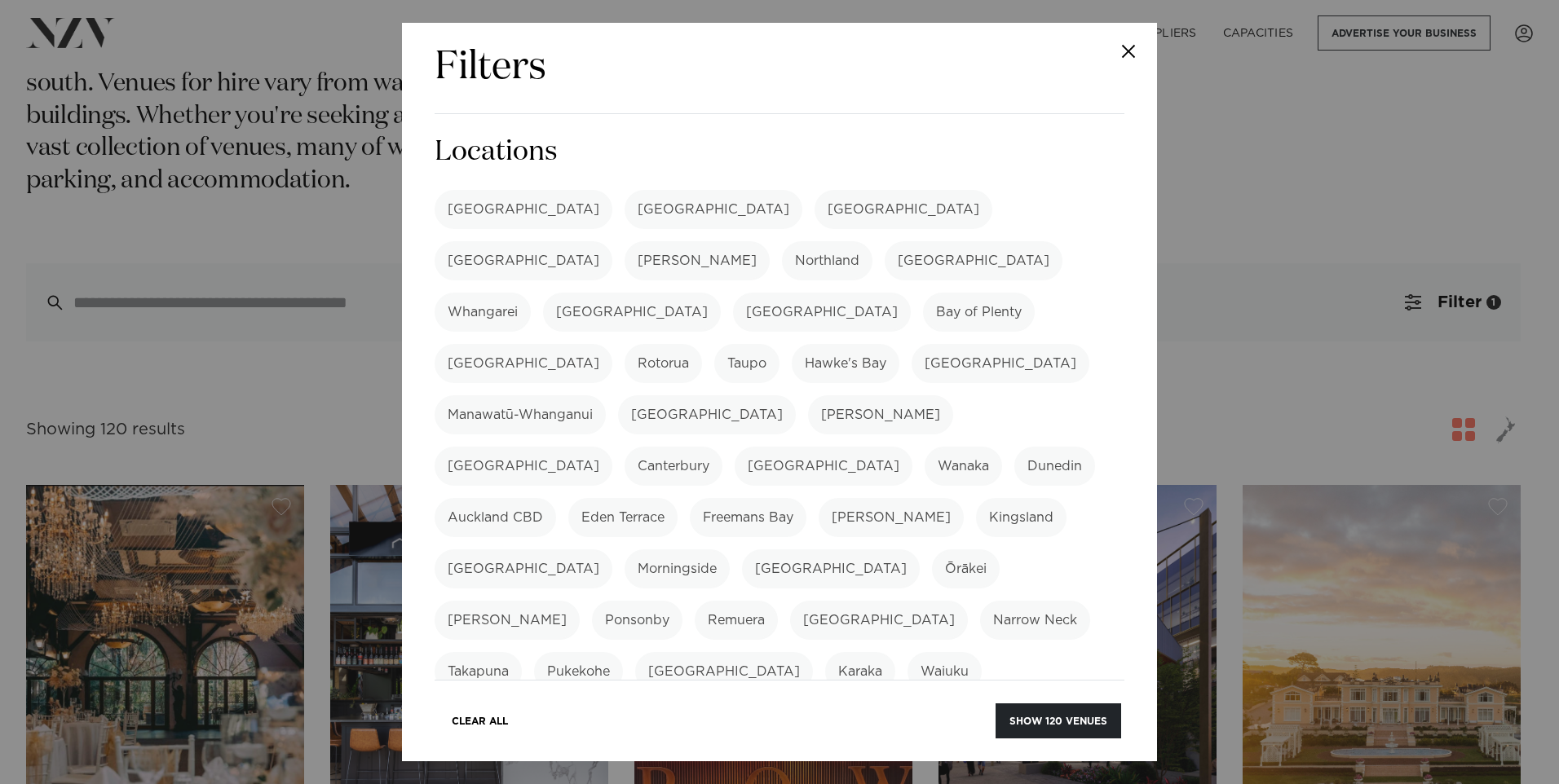
click at [1126, 44] on button "Close" at bounding box center [1129, 52] width 57 height 57
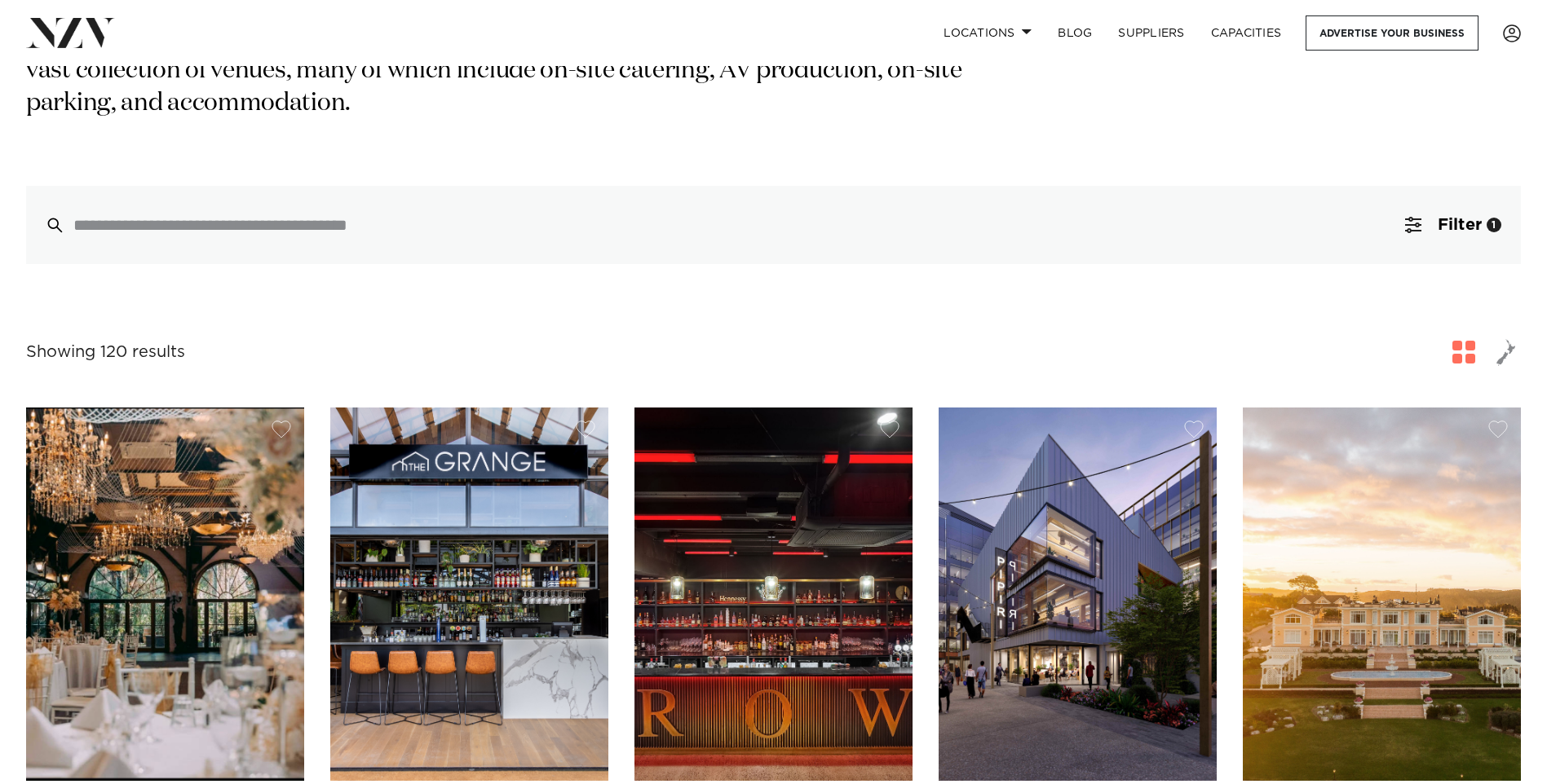
scroll to position [570, 0]
